Goal: Task Accomplishment & Management: Use online tool/utility

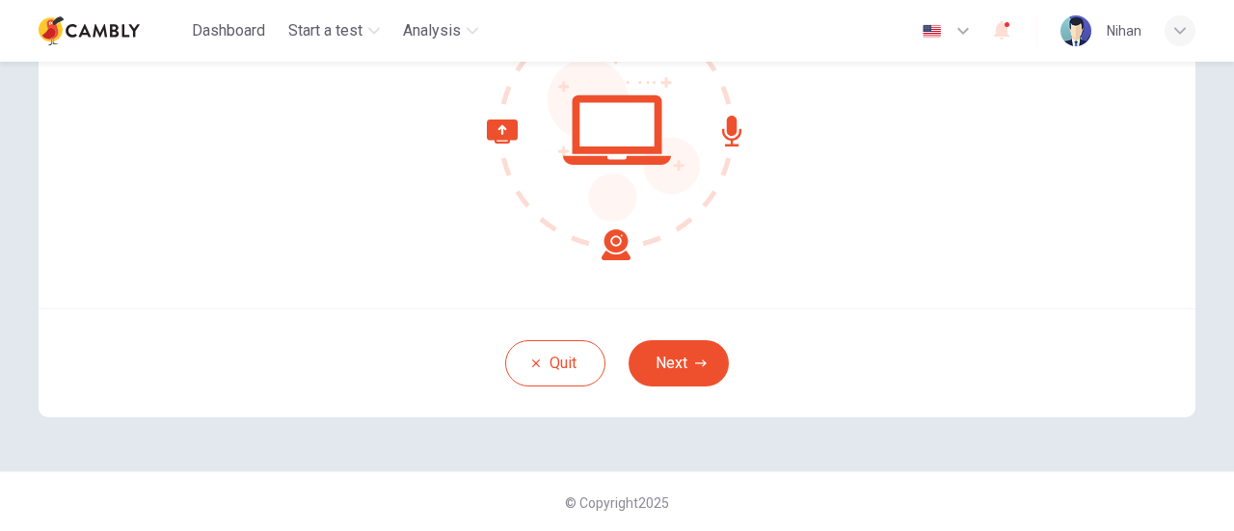
scroll to position [271, 0]
click at [681, 361] on button "Next" at bounding box center [678, 362] width 100 height 46
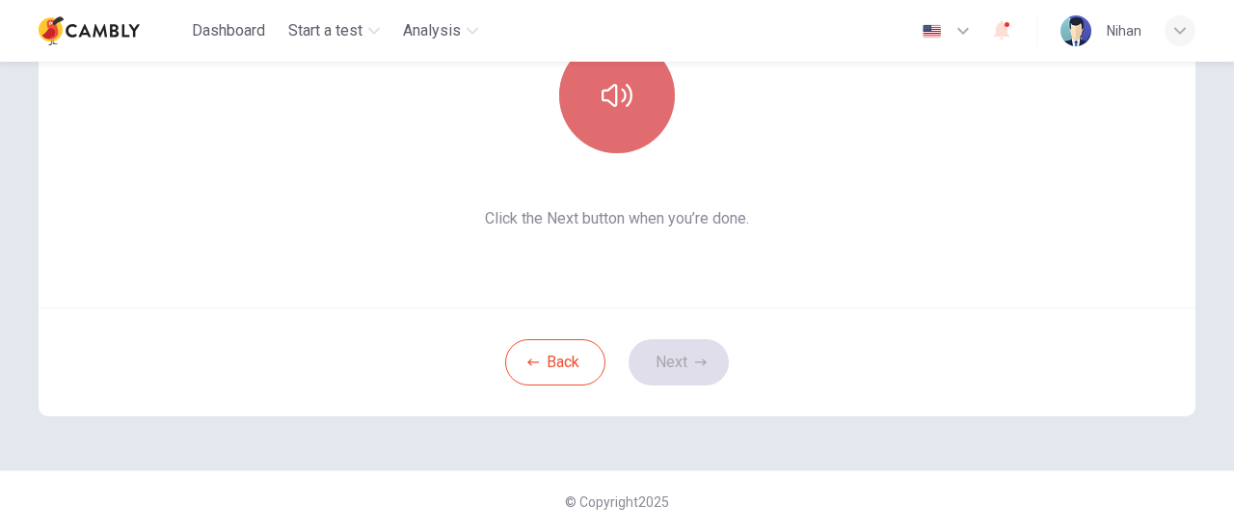
click at [627, 119] on button "button" at bounding box center [617, 96] width 116 height 116
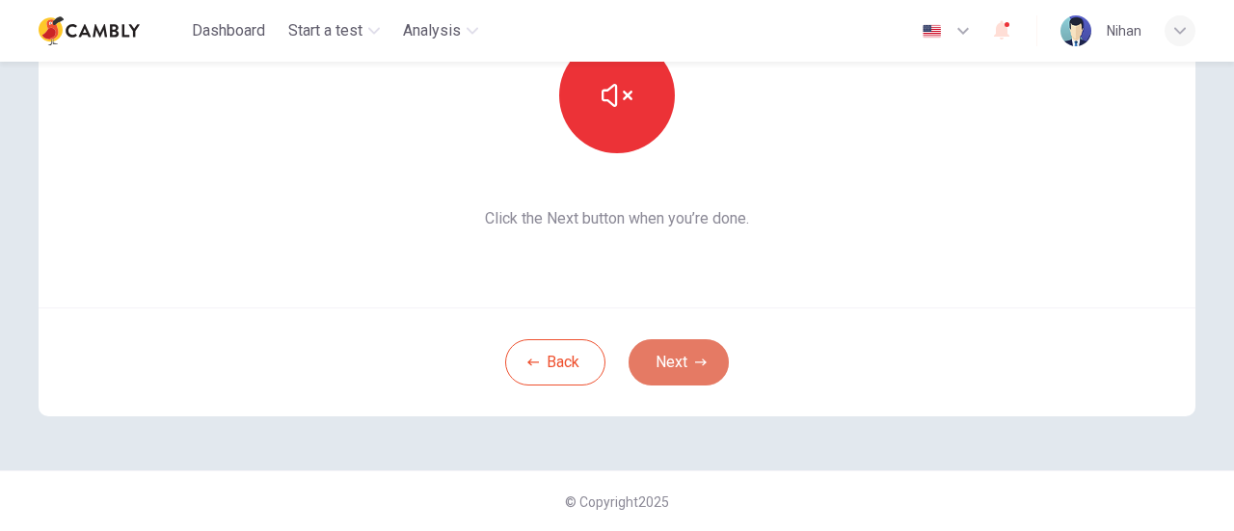
click at [692, 354] on button "Next" at bounding box center [678, 362] width 100 height 46
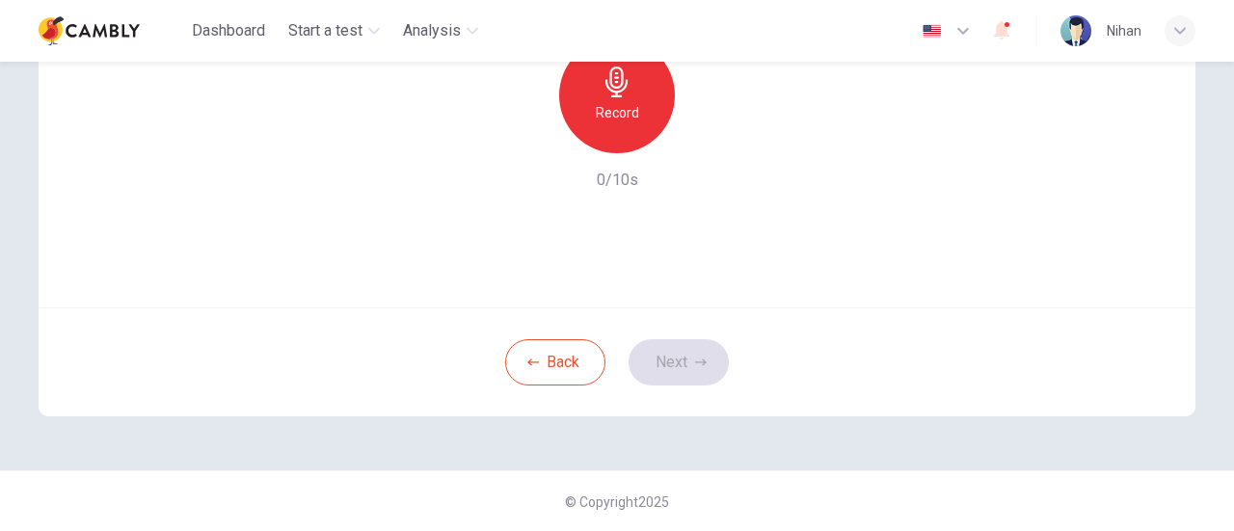
scroll to position [174, 0]
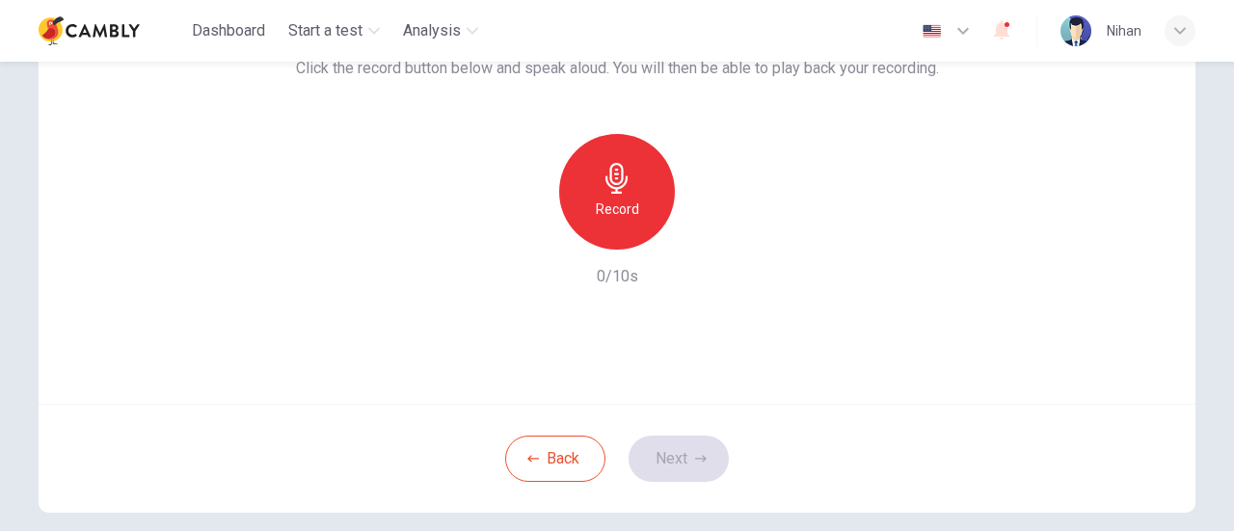
drag, startPoint x: 330, startPoint y: 217, endPoint x: 972, endPoint y: 298, distance: 647.1
click at [972, 298] on div "Use this screen to make sure your microphone is working. Click the record butto…" at bounding box center [617, 172] width 1157 height 463
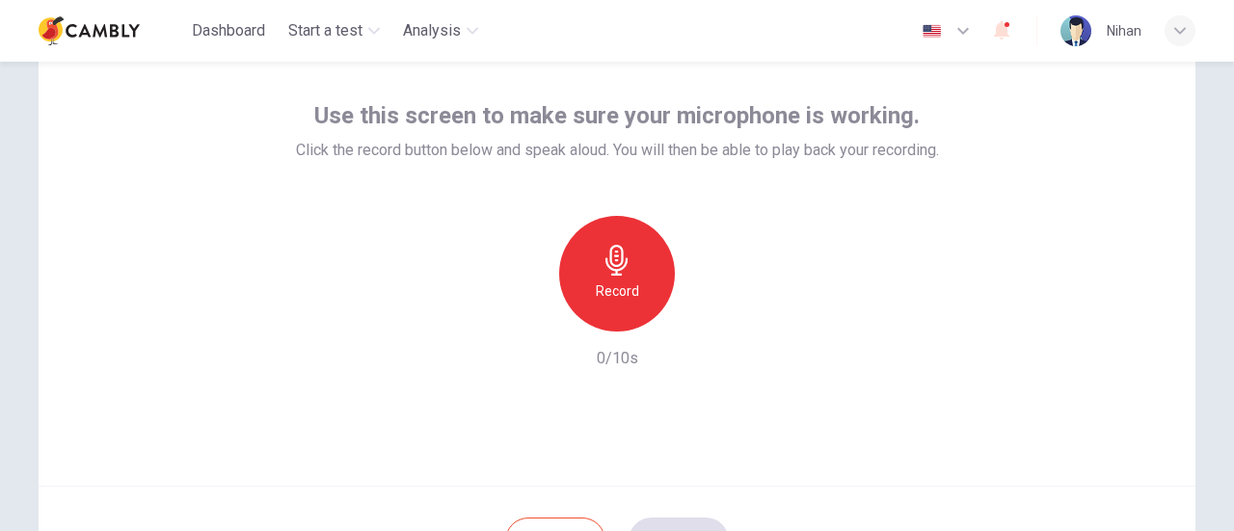
scroll to position [0, 0]
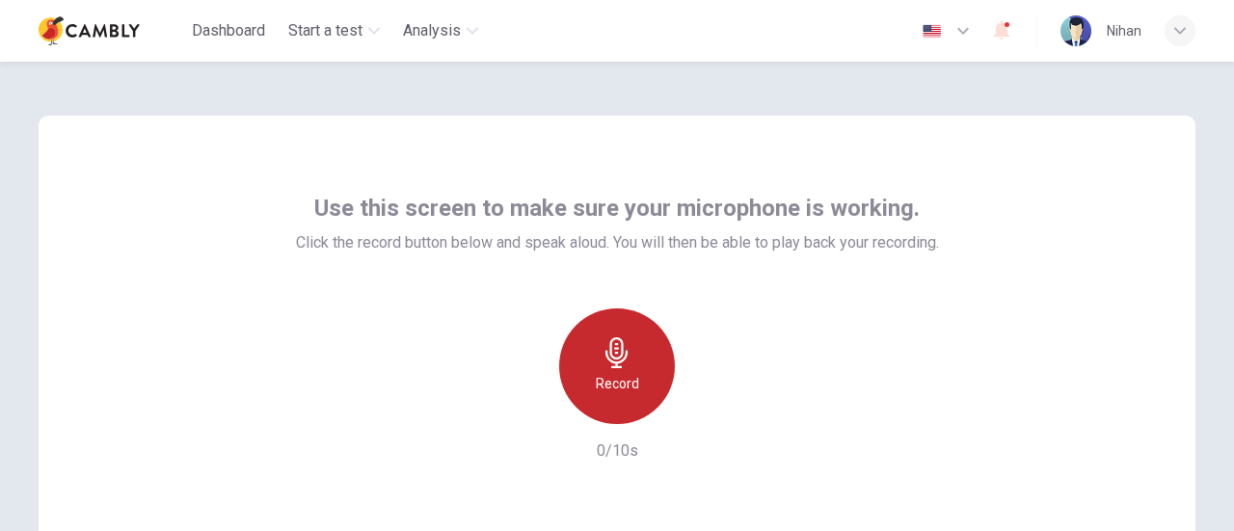
click at [631, 379] on h6 "Record" at bounding box center [617, 383] width 43 height 23
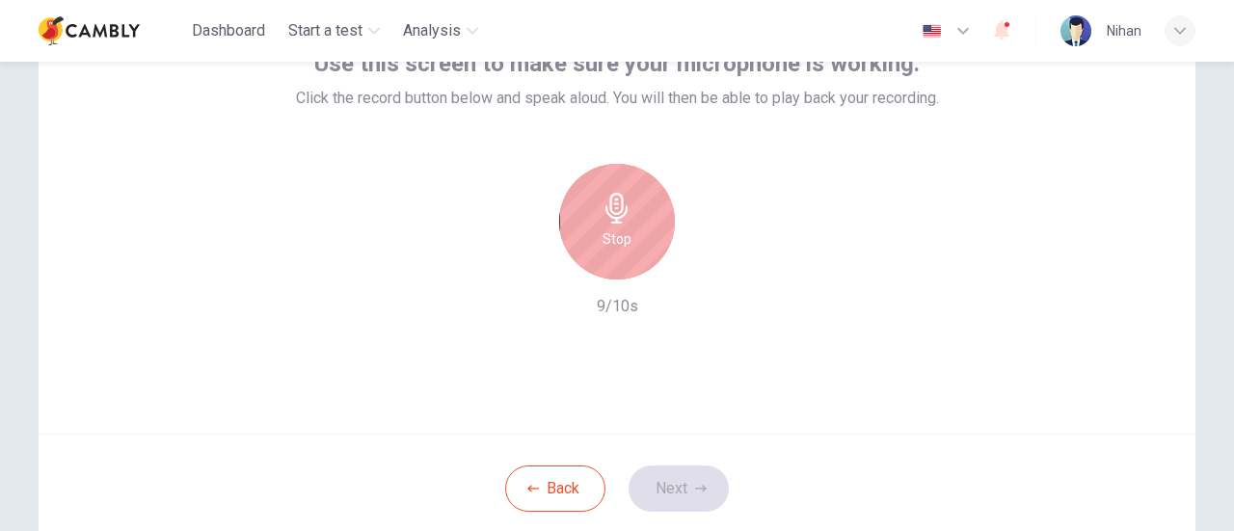
scroll to position [174, 0]
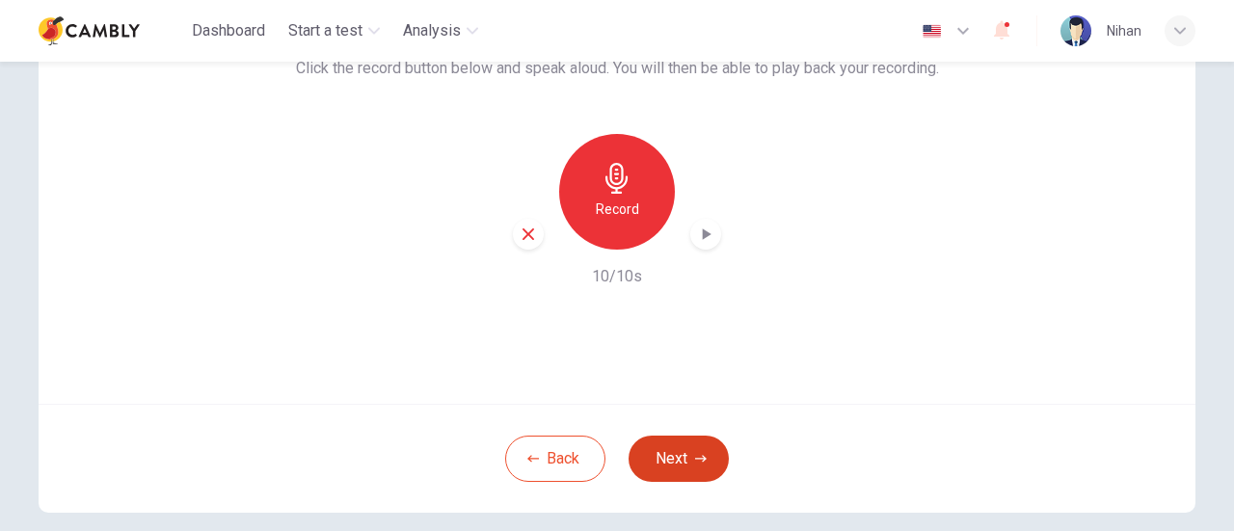
click at [681, 456] on button "Next" at bounding box center [678, 459] width 100 height 46
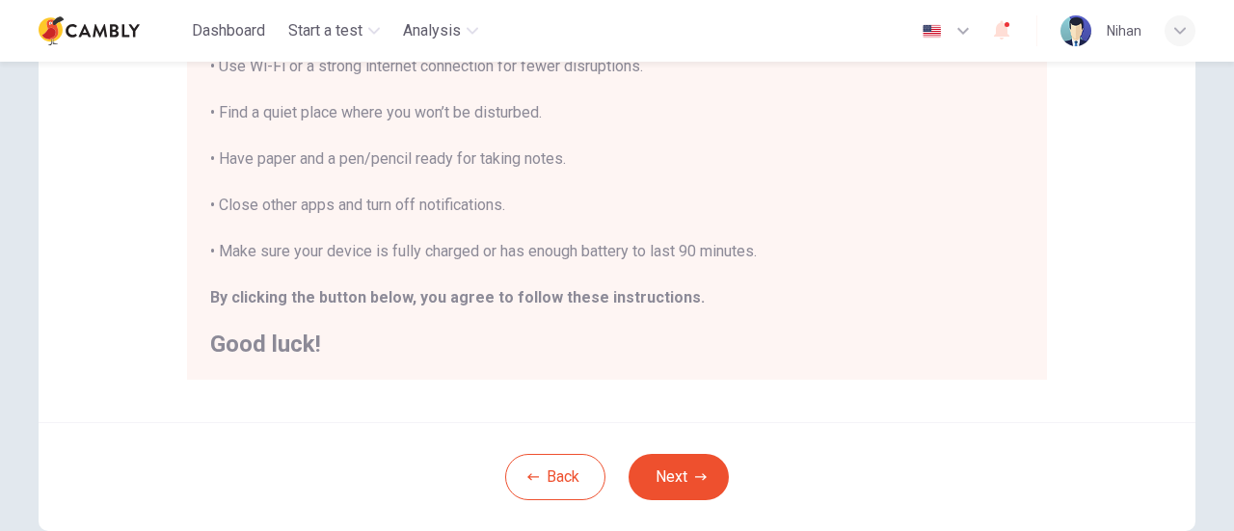
scroll to position [464, 0]
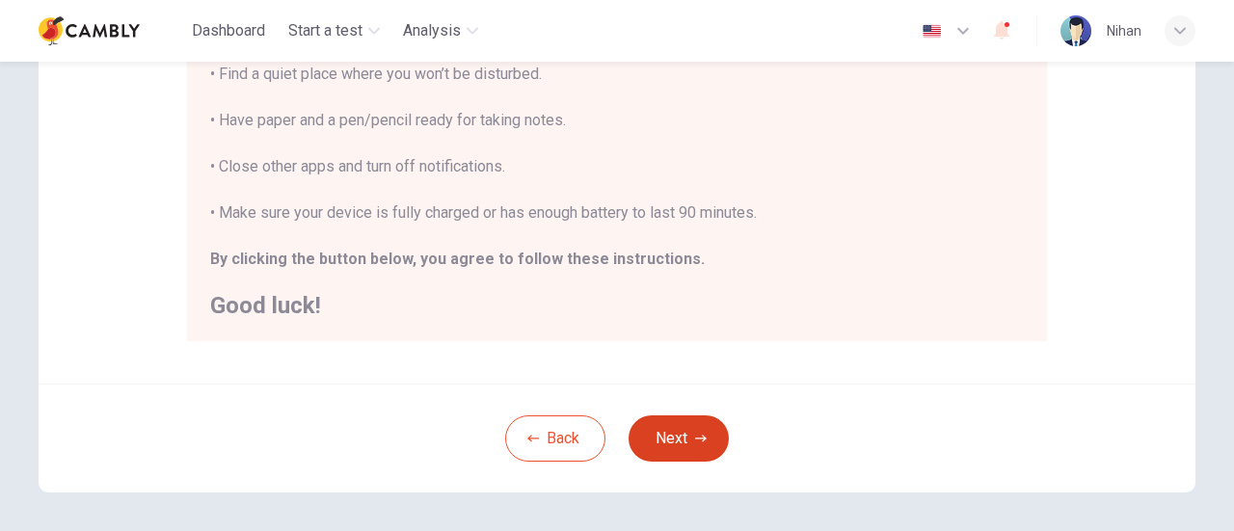
click at [683, 440] on button "Next" at bounding box center [678, 438] width 100 height 46
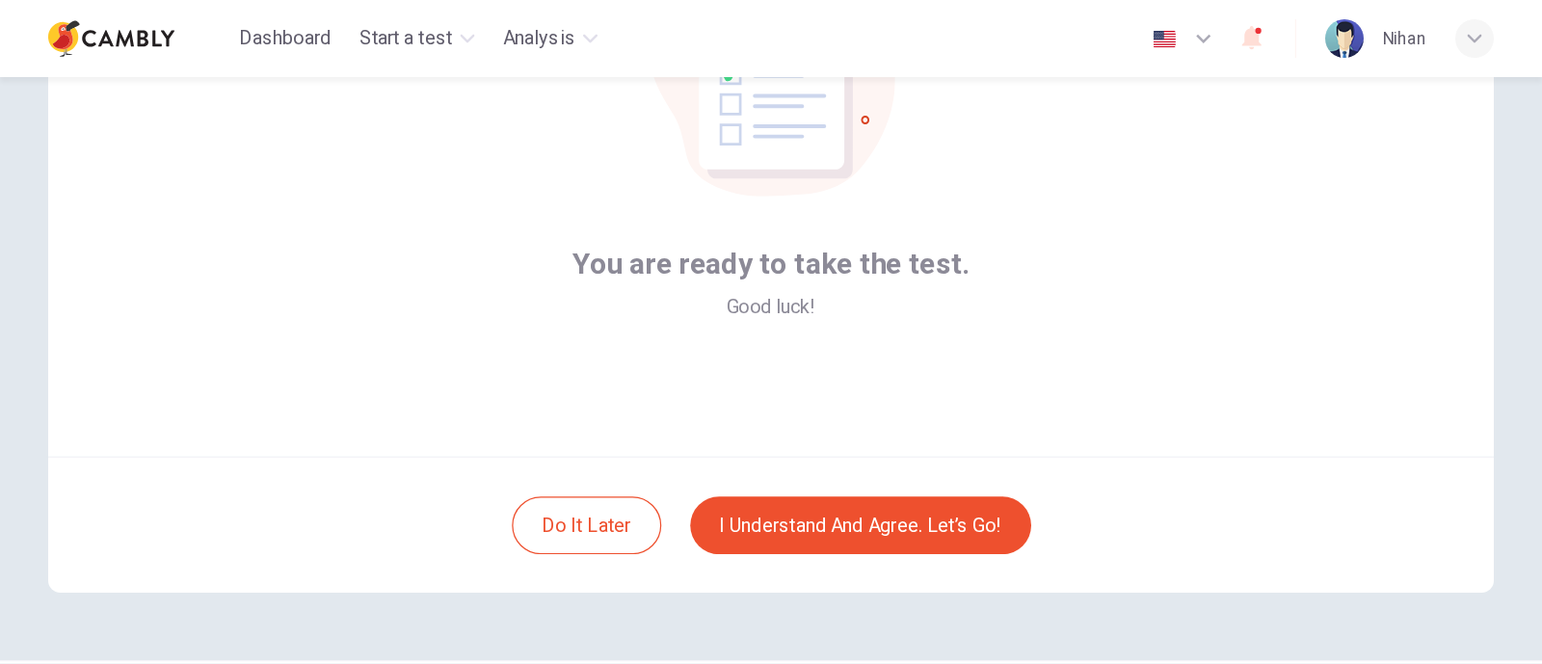
scroll to position [174, 0]
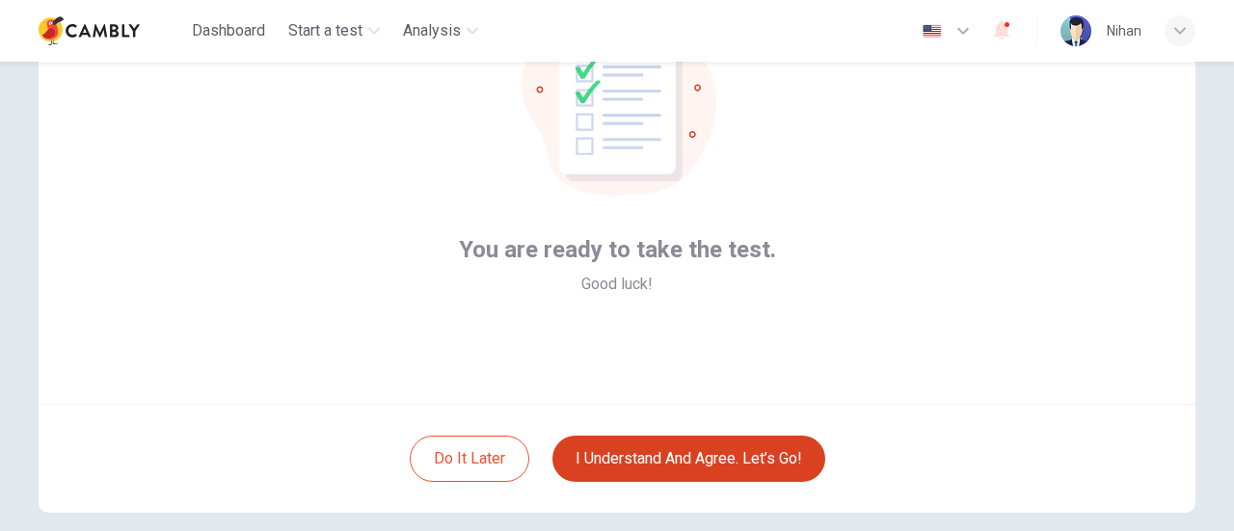
click at [675, 441] on button "I understand and agree. Let’s go!" at bounding box center [688, 459] width 273 height 46
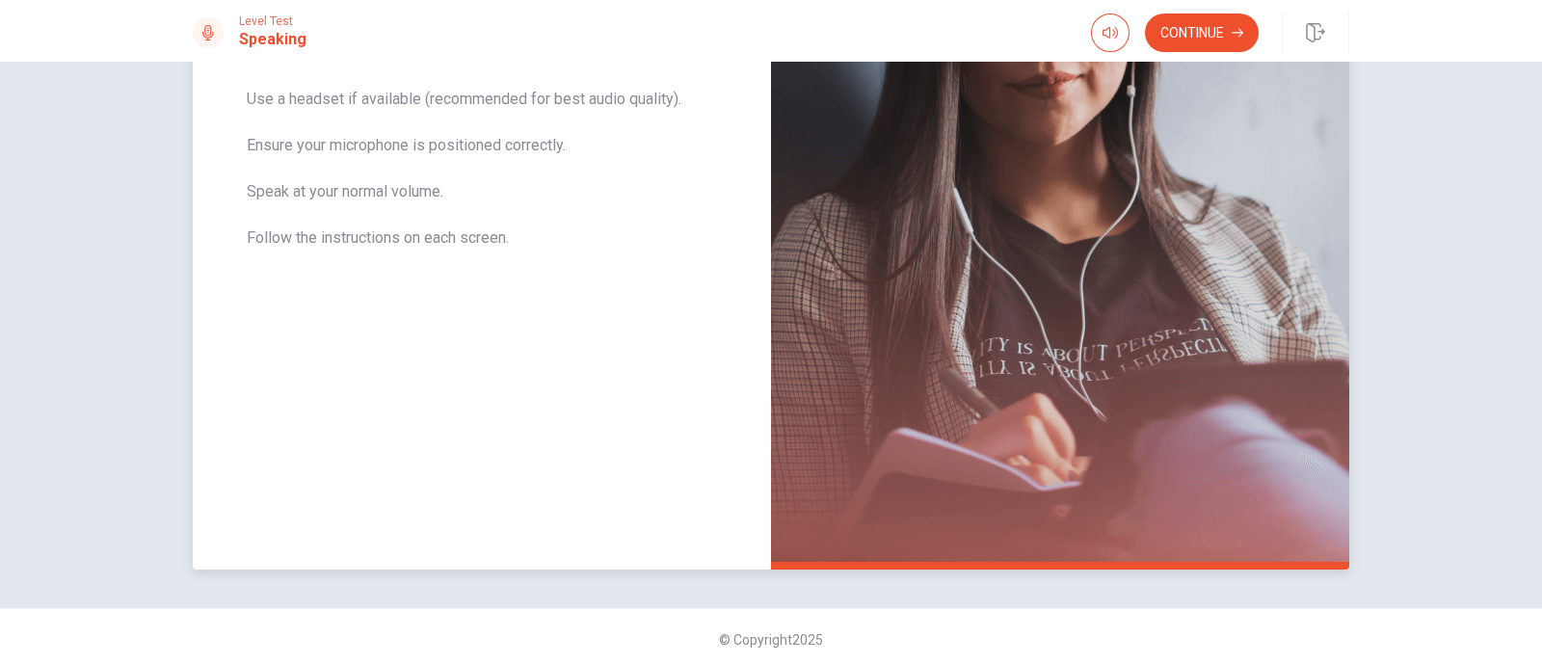
scroll to position [376, 0]
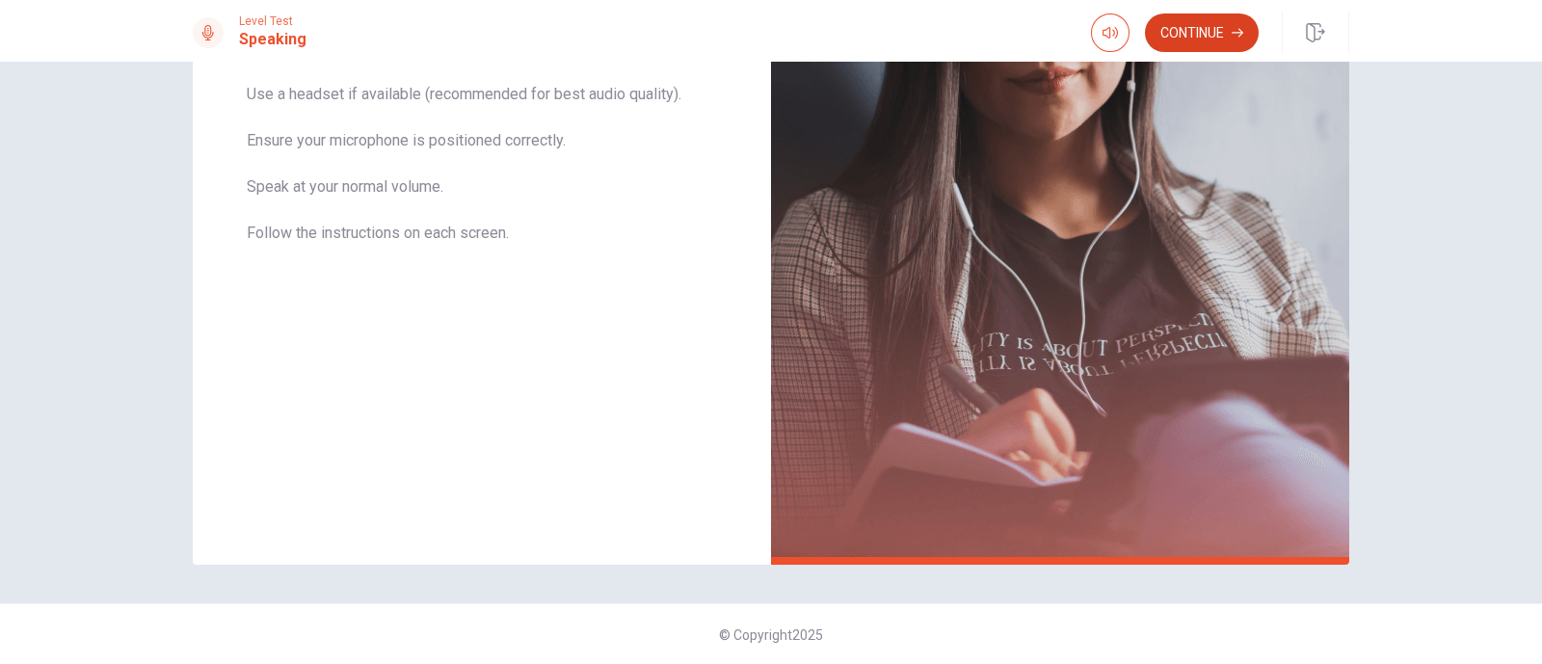
click at [1205, 35] on button "Continue" at bounding box center [1202, 32] width 114 height 39
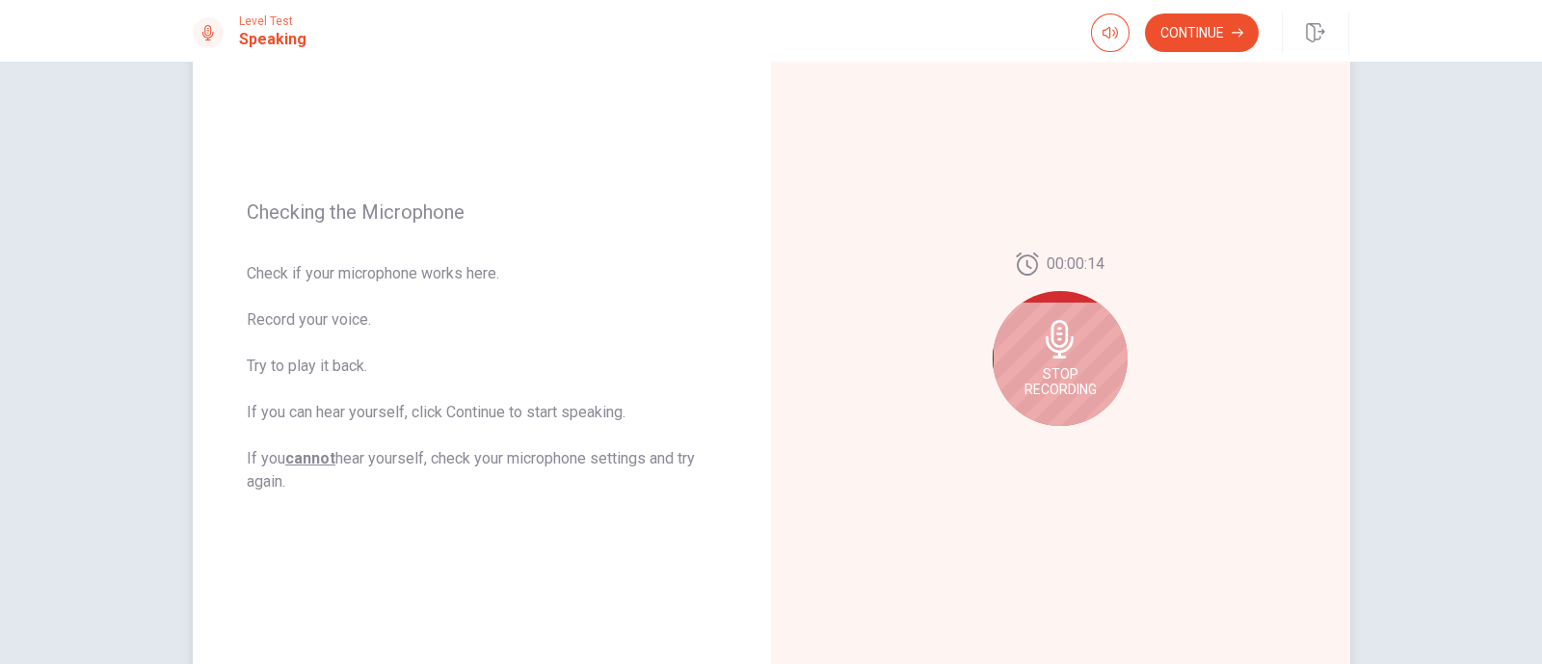
scroll to position [135, 0]
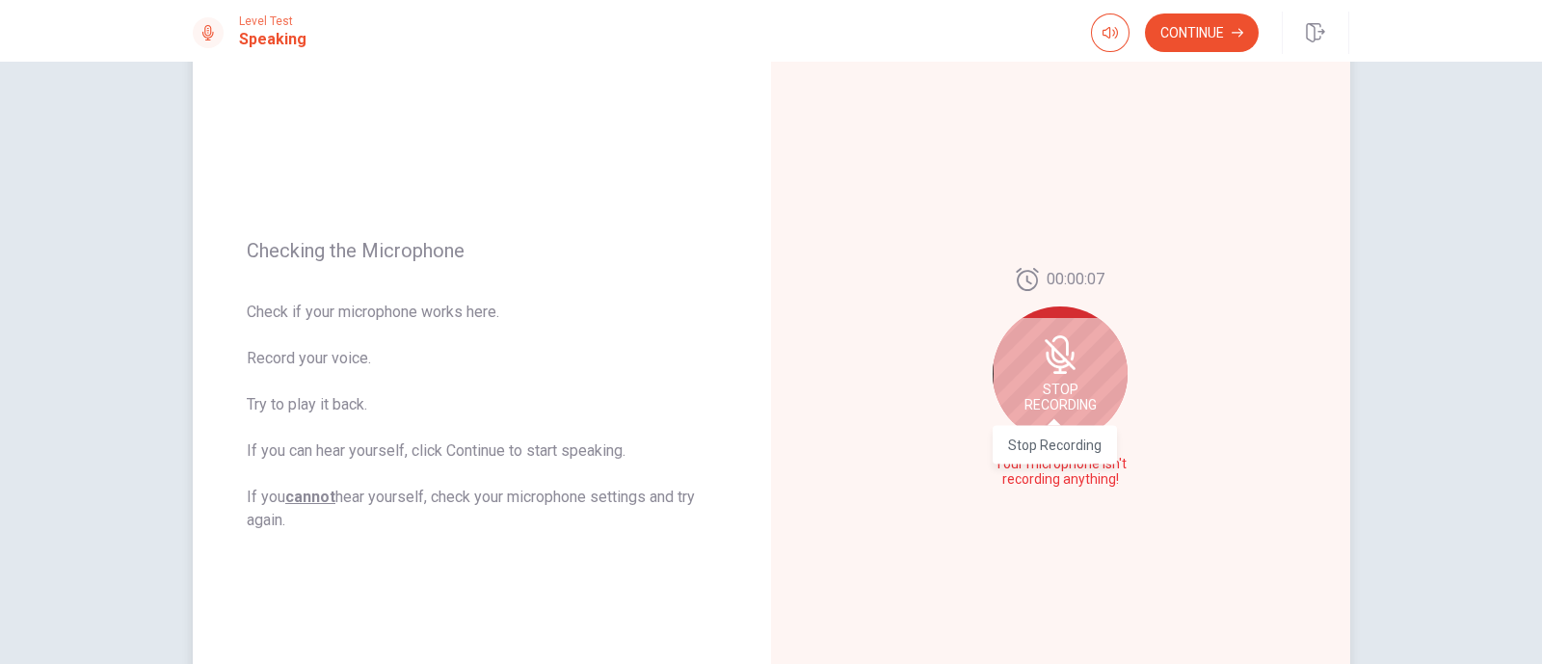
click at [1081, 392] on span "Stop Recording" at bounding box center [1061, 397] width 72 height 31
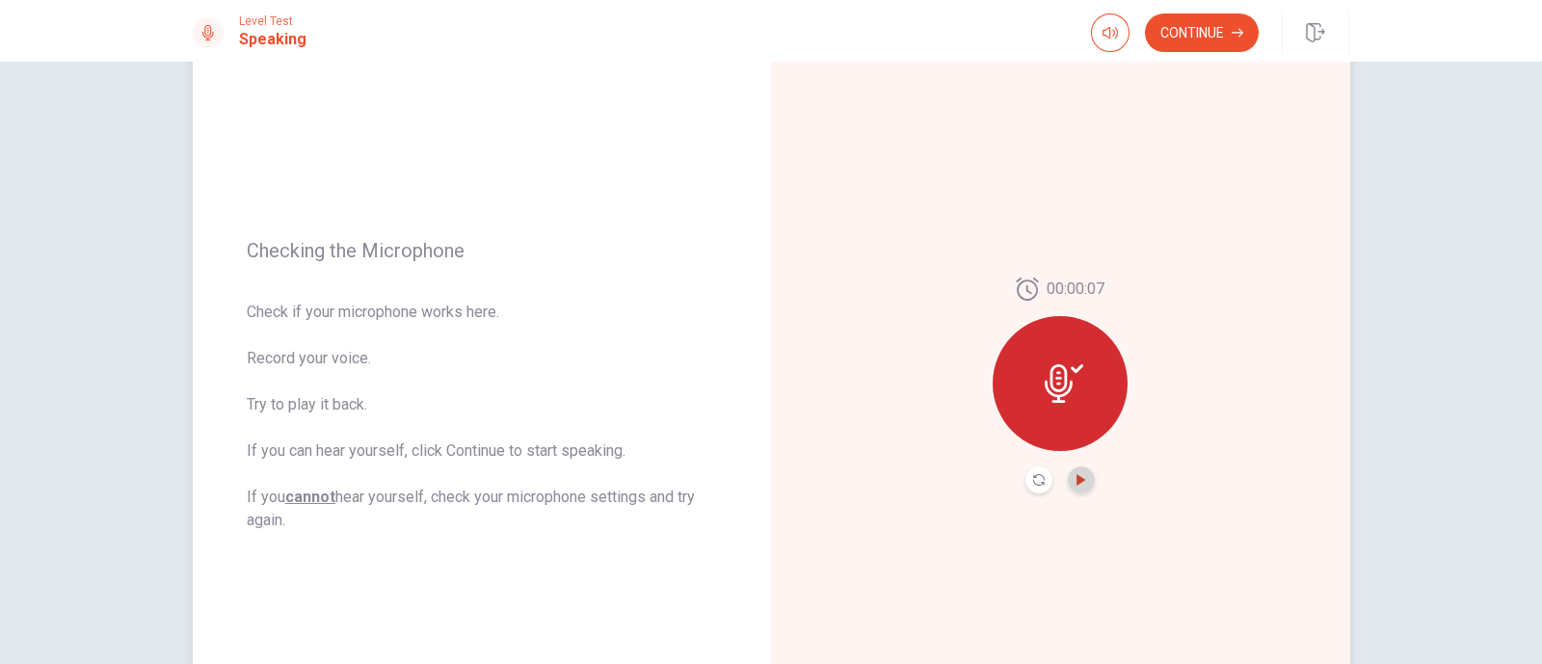
click at [1077, 479] on icon "Play Audio" at bounding box center [1081, 480] width 9 height 12
click at [1077, 479] on icon "Pause Audio" at bounding box center [1082, 480] width 10 height 12
click at [1042, 481] on button "Record Again" at bounding box center [1039, 480] width 27 height 27
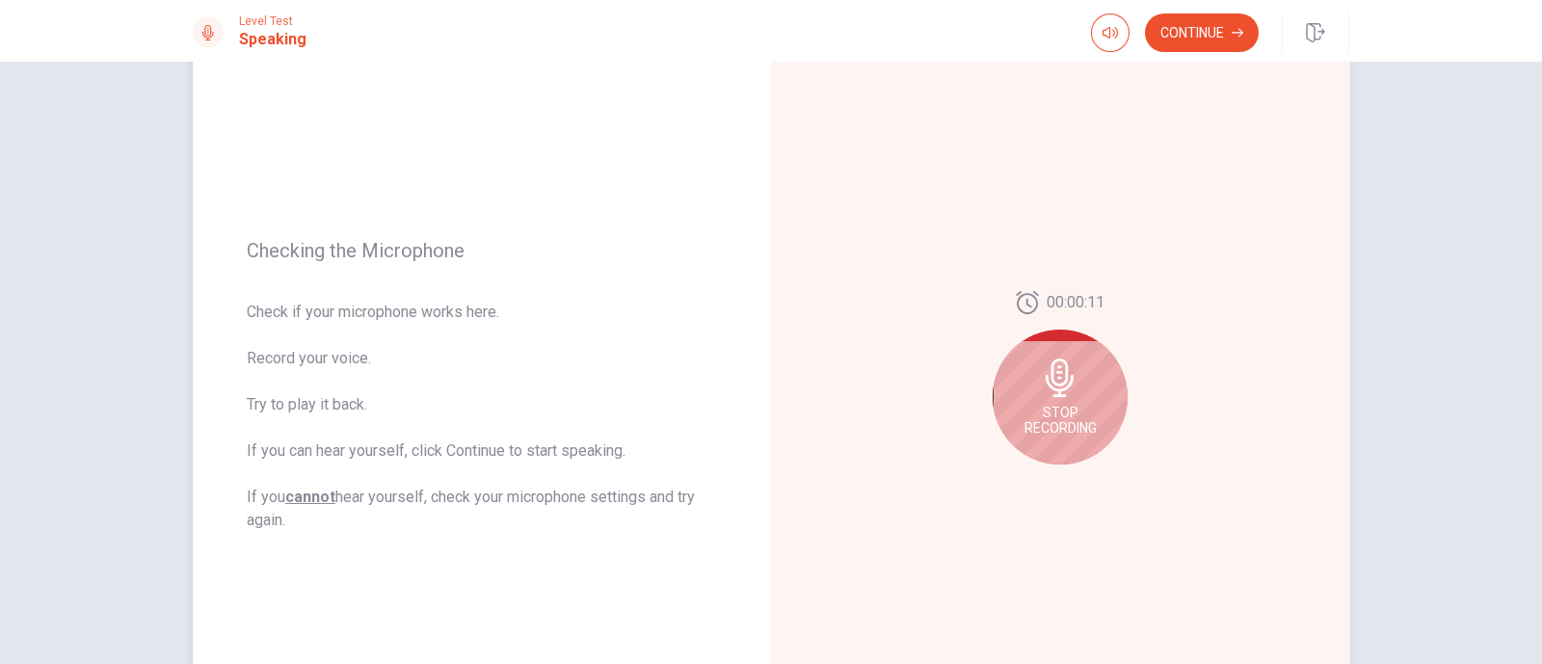
click at [1073, 421] on span "Stop Recording" at bounding box center [1061, 420] width 72 height 31
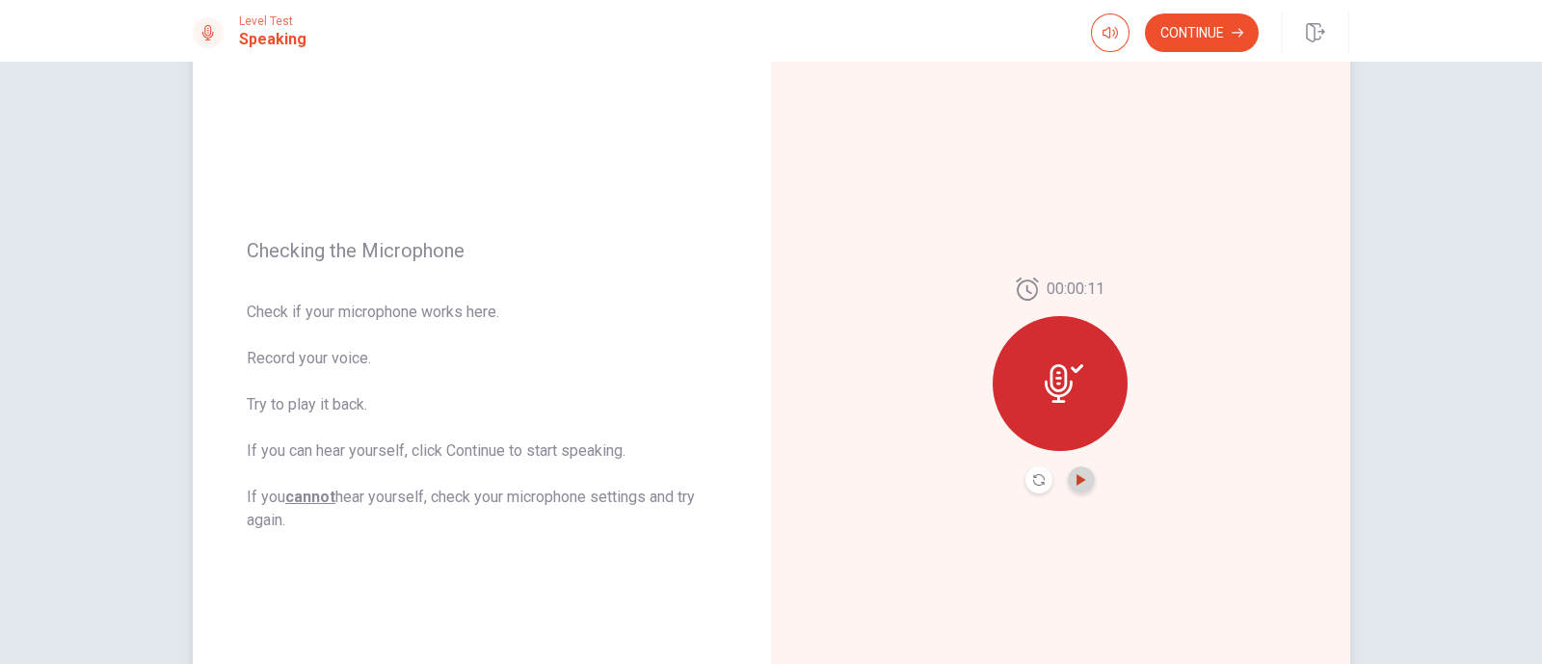
click at [1078, 484] on icon "Play Audio" at bounding box center [1082, 480] width 12 height 12
click at [1033, 480] on icon "Record Again" at bounding box center [1039, 480] width 12 height 12
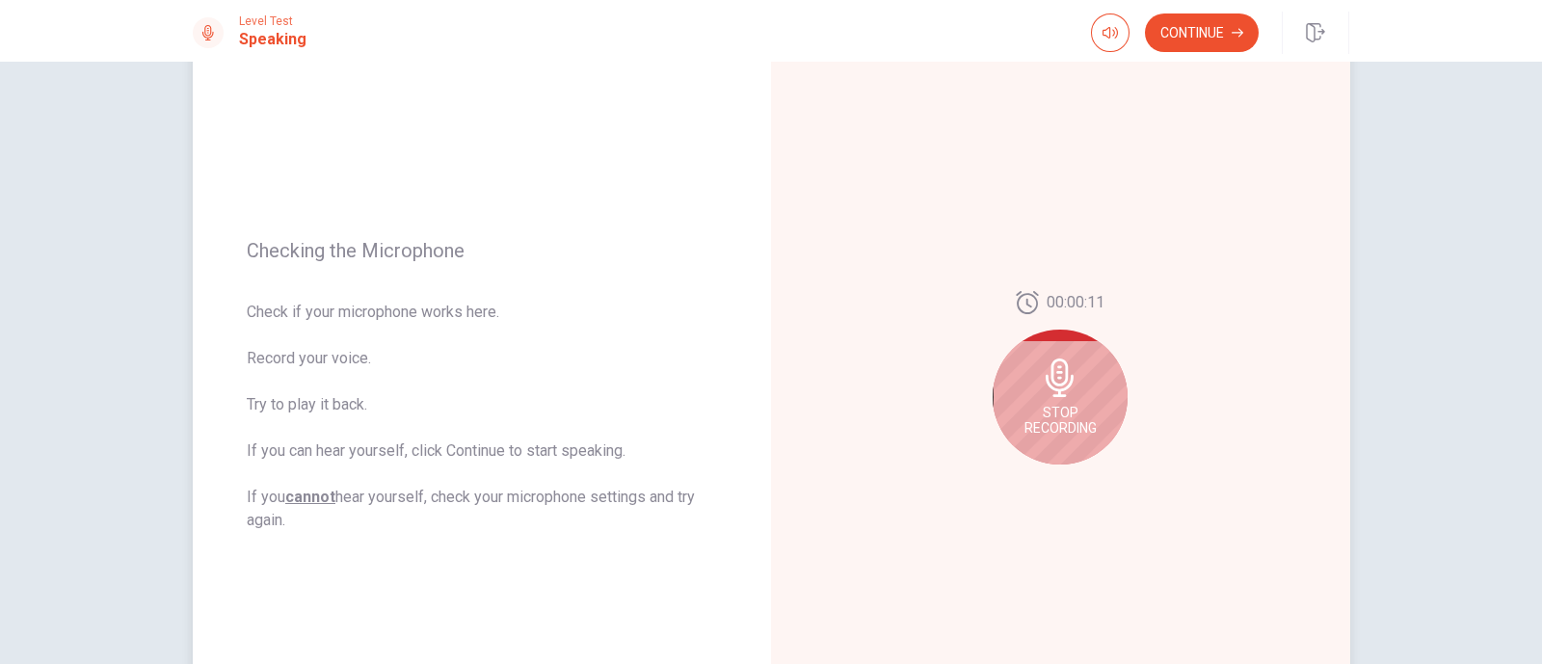
click at [1094, 419] on div "Stop Recording" at bounding box center [1060, 397] width 135 height 135
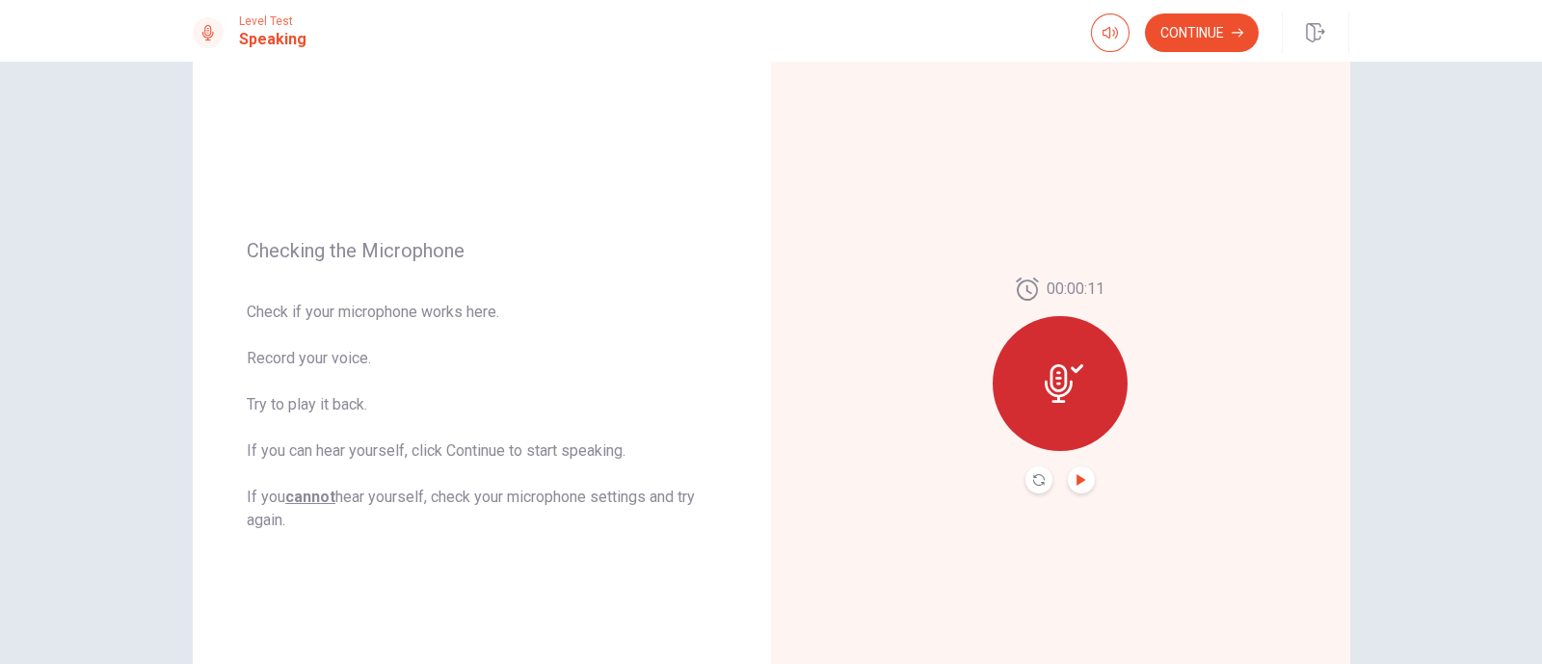
click at [1081, 476] on icon "Play Audio" at bounding box center [1082, 480] width 12 height 12
click at [1233, 44] on button "Continue" at bounding box center [1202, 32] width 114 height 39
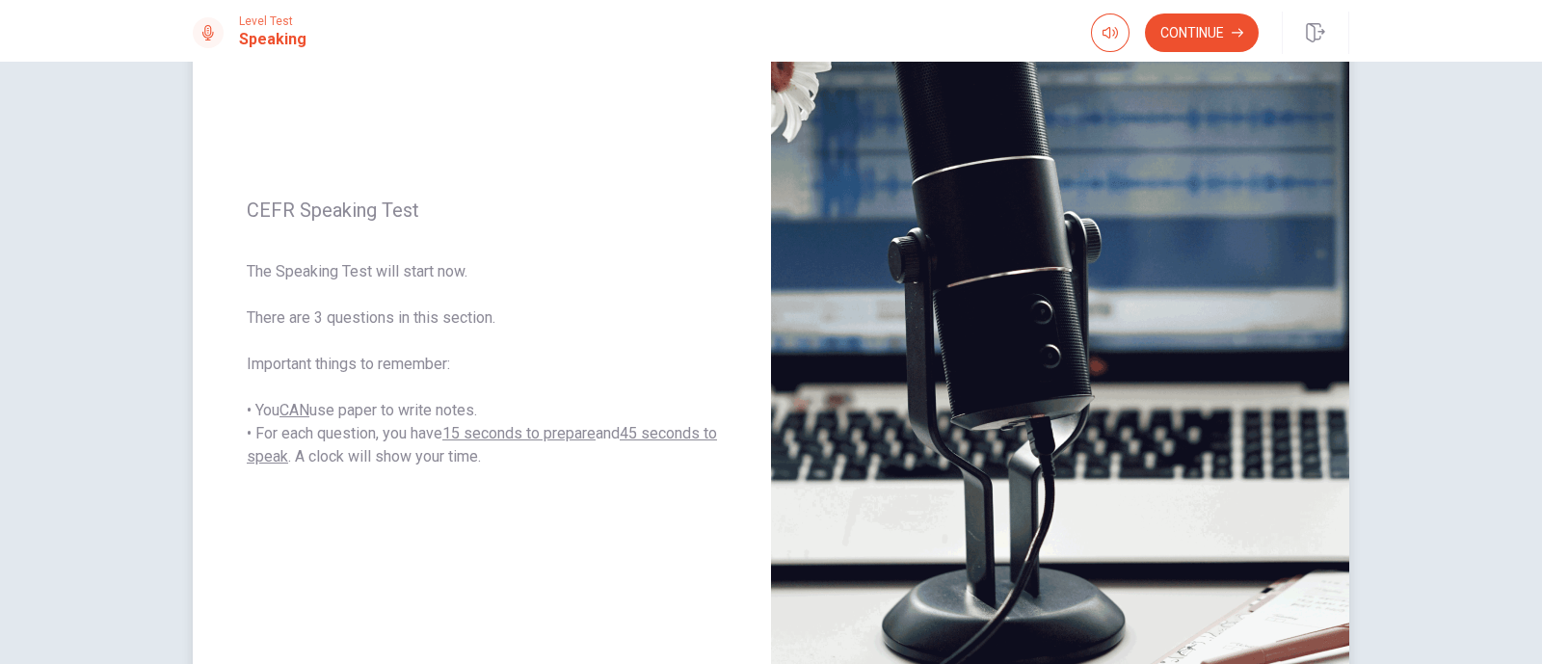
scroll to position [0, 0]
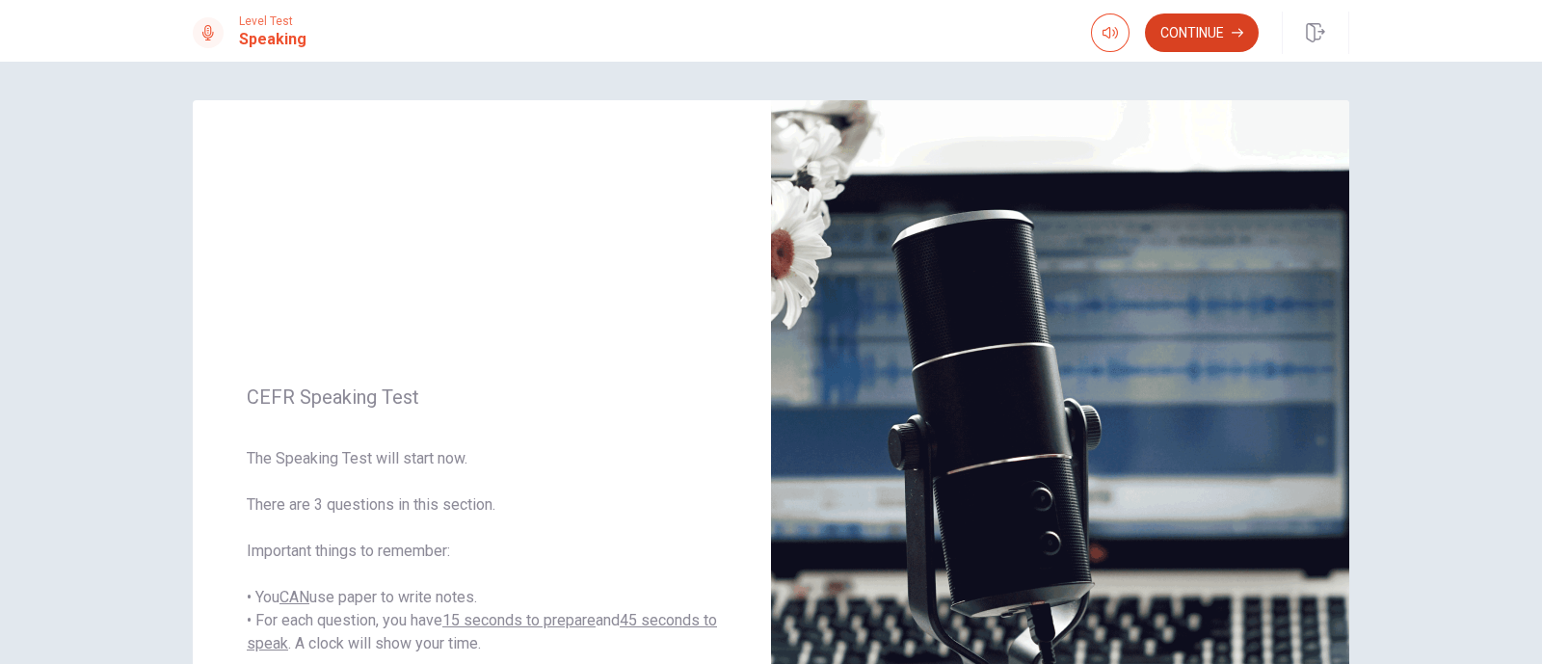
click at [1185, 36] on button "Continue" at bounding box center [1202, 32] width 114 height 39
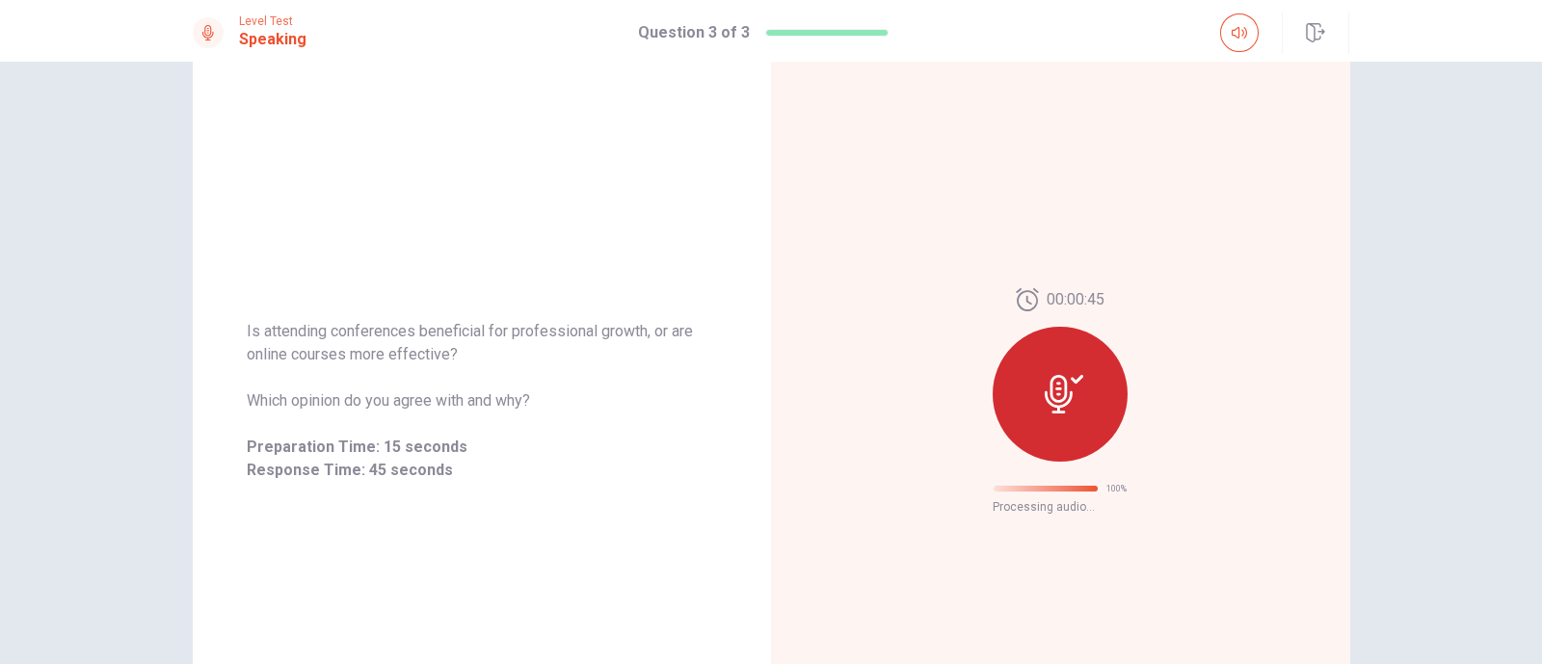
scroll to position [38, 0]
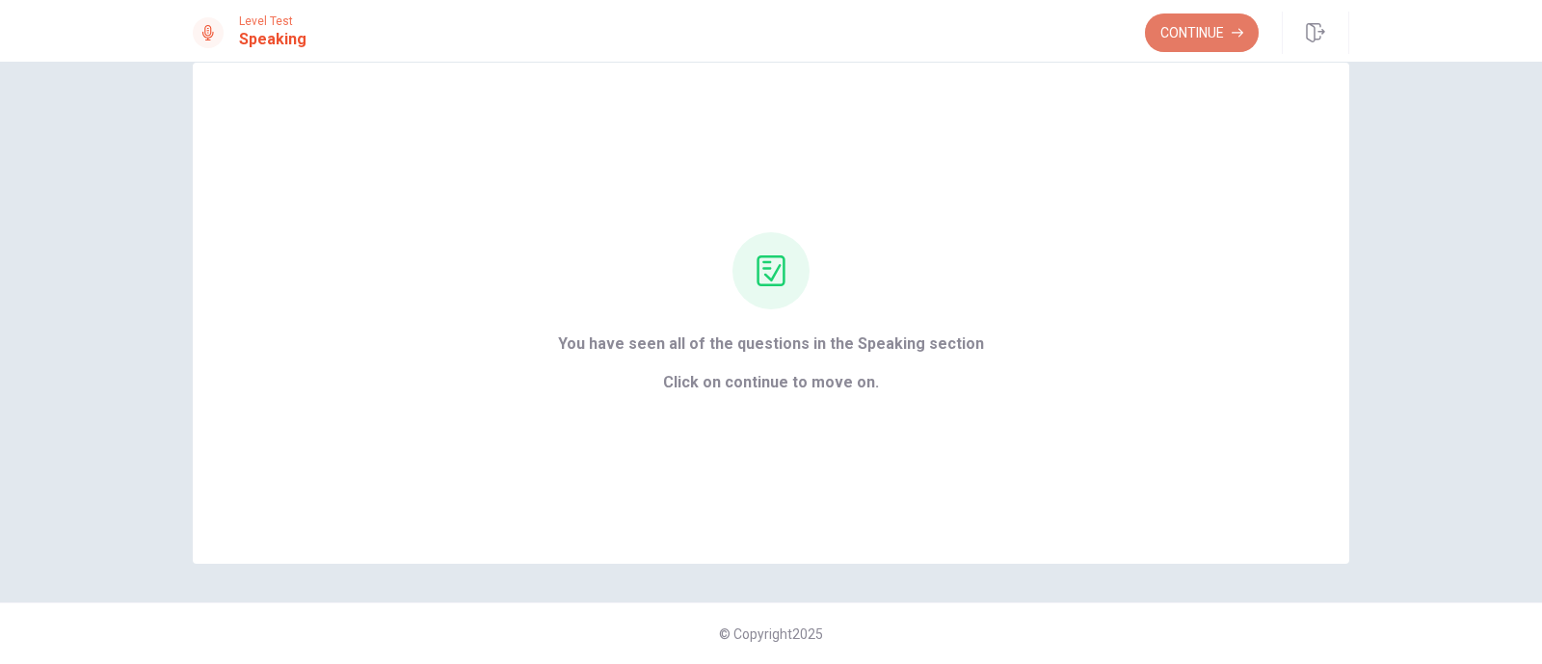
click at [1176, 36] on button "Continue" at bounding box center [1202, 32] width 114 height 39
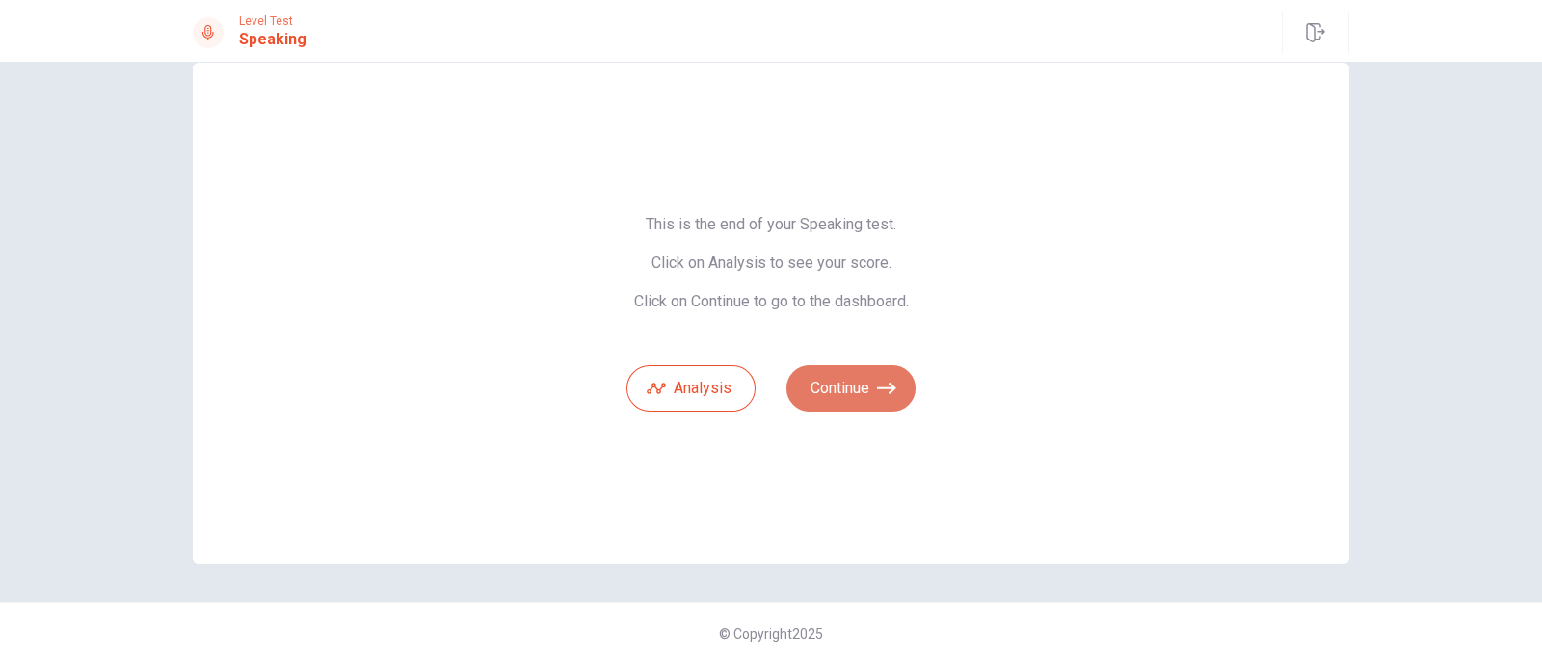
click at [865, 387] on button "Continue" at bounding box center [851, 388] width 129 height 46
